Goal: Information Seeking & Learning: Learn about a topic

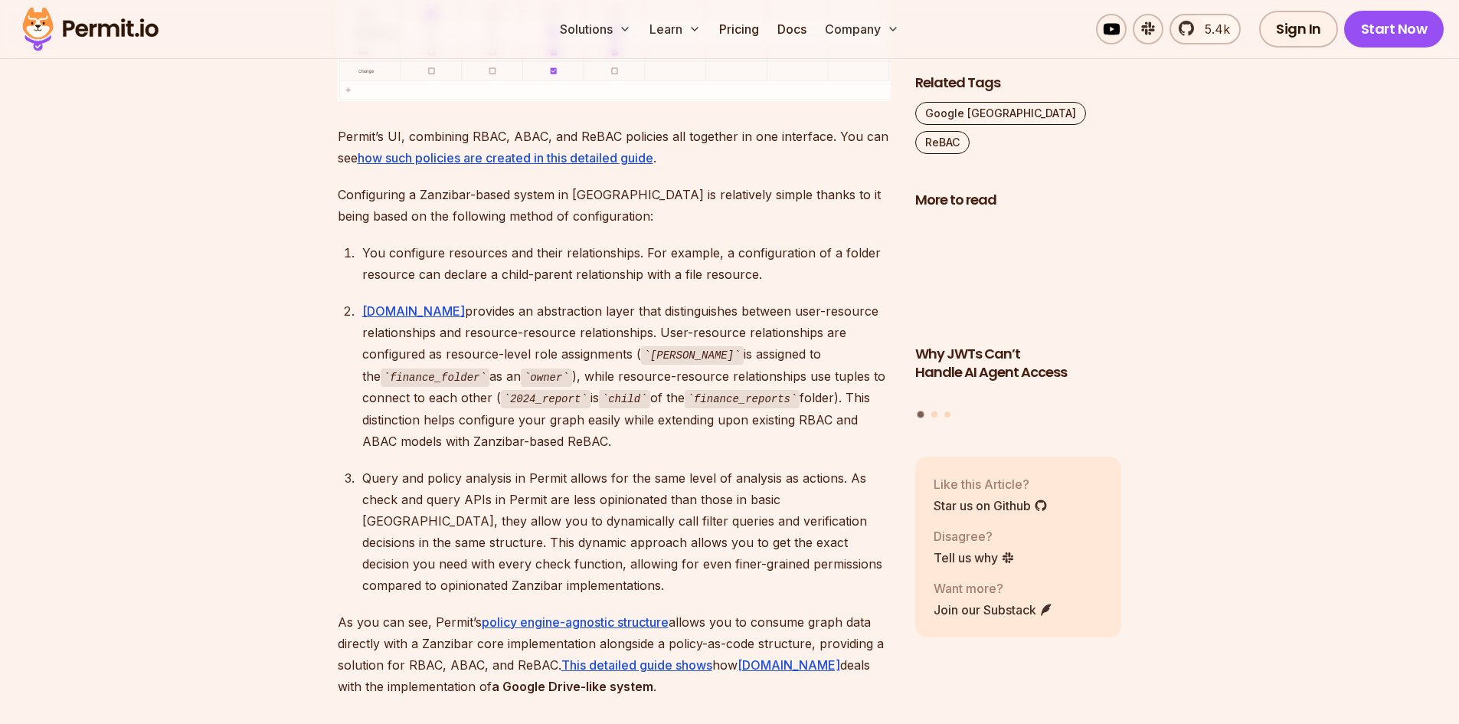
scroll to position [7352, 0]
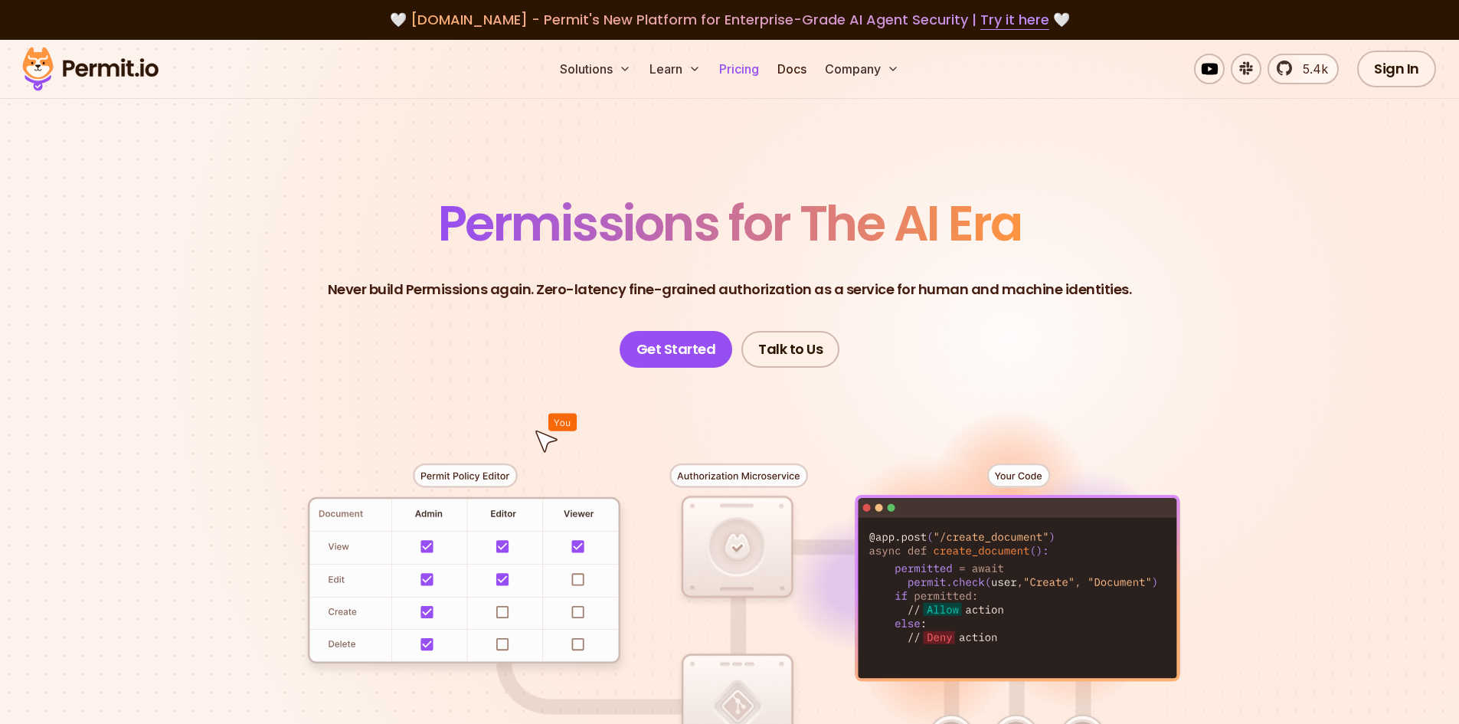
click at [747, 57] on link "Pricing" at bounding box center [739, 69] width 52 height 31
